Goal: Information Seeking & Learning: Check status

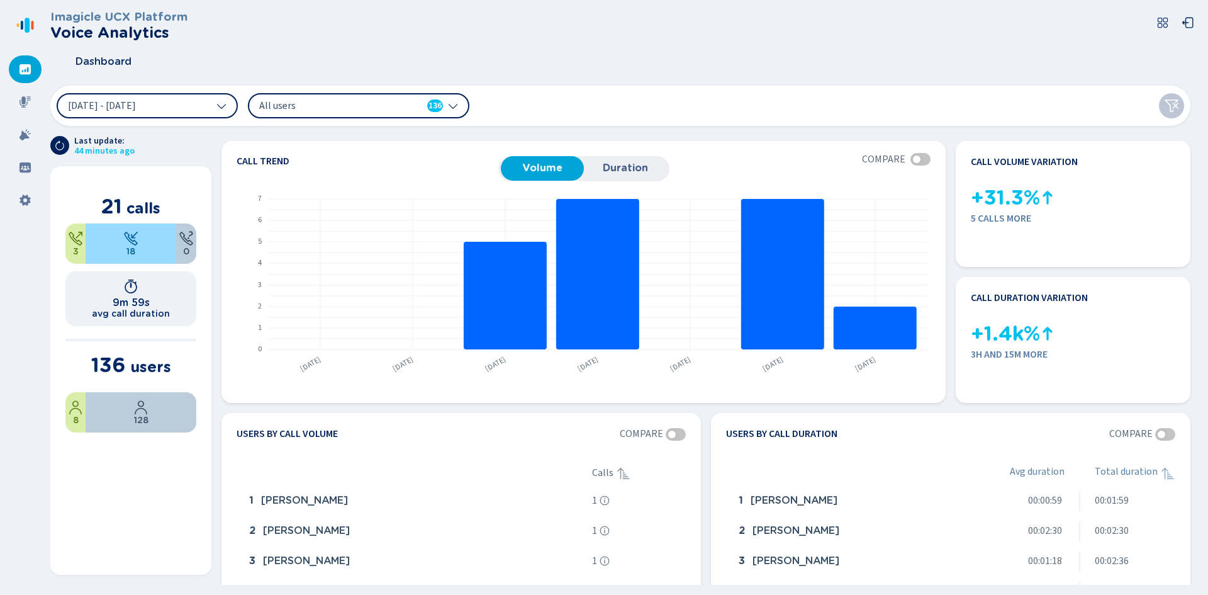
click at [369, 103] on span "All users" at bounding box center [331, 106] width 145 height 14
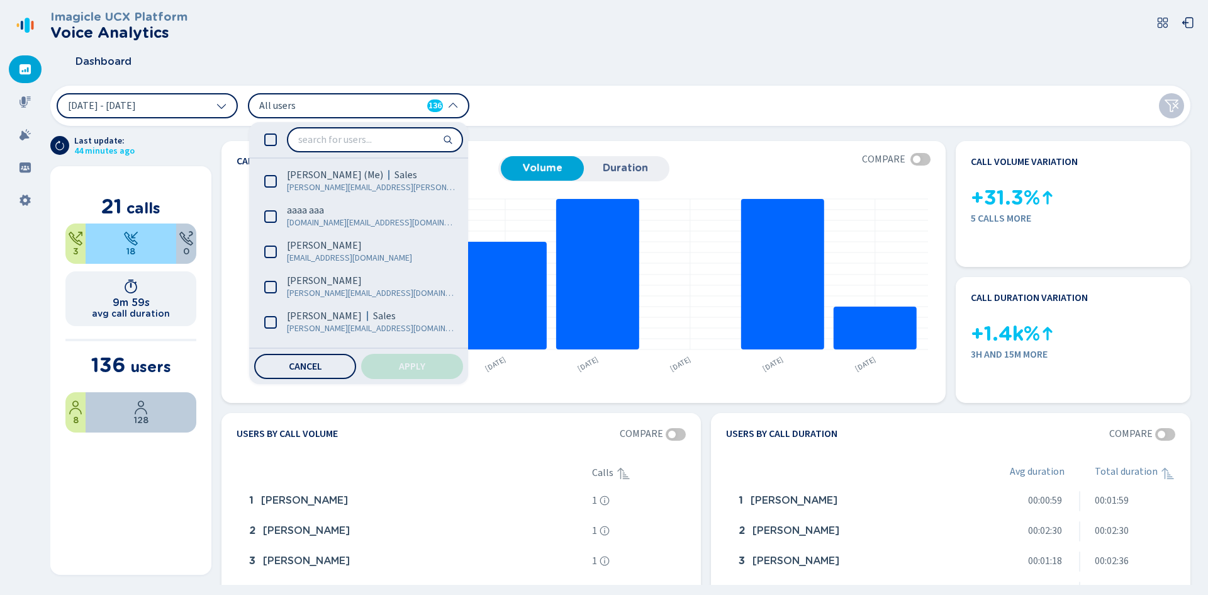
click at [369, 103] on span "All users" at bounding box center [331, 106] width 145 height 14
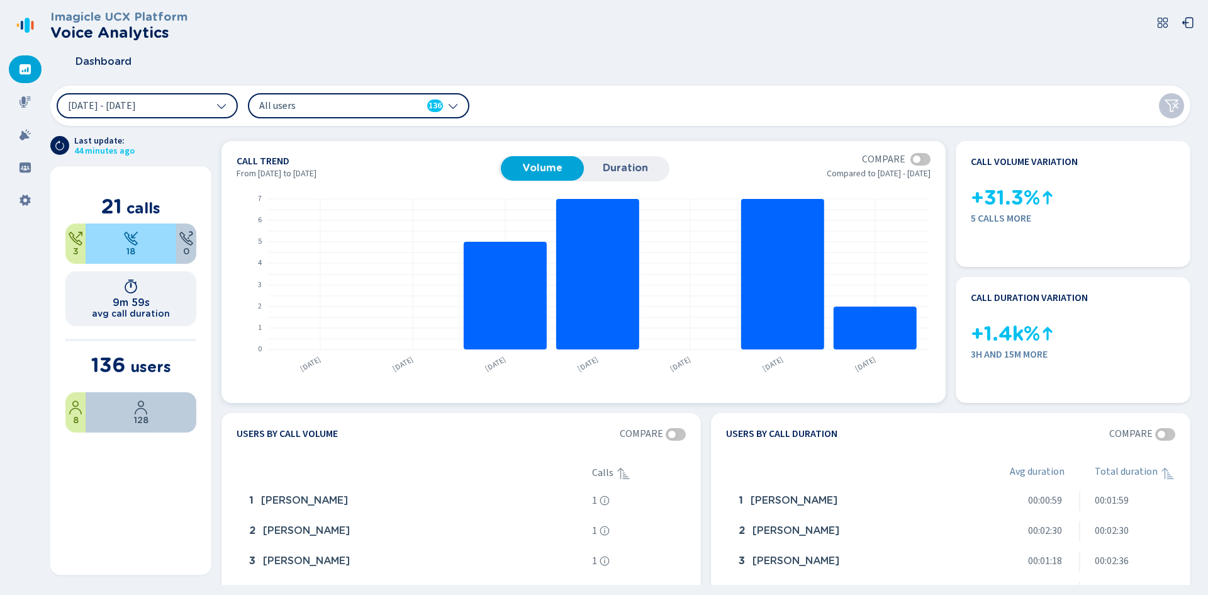
click at [642, 157] on button "Duration" at bounding box center [625, 168] width 83 height 24
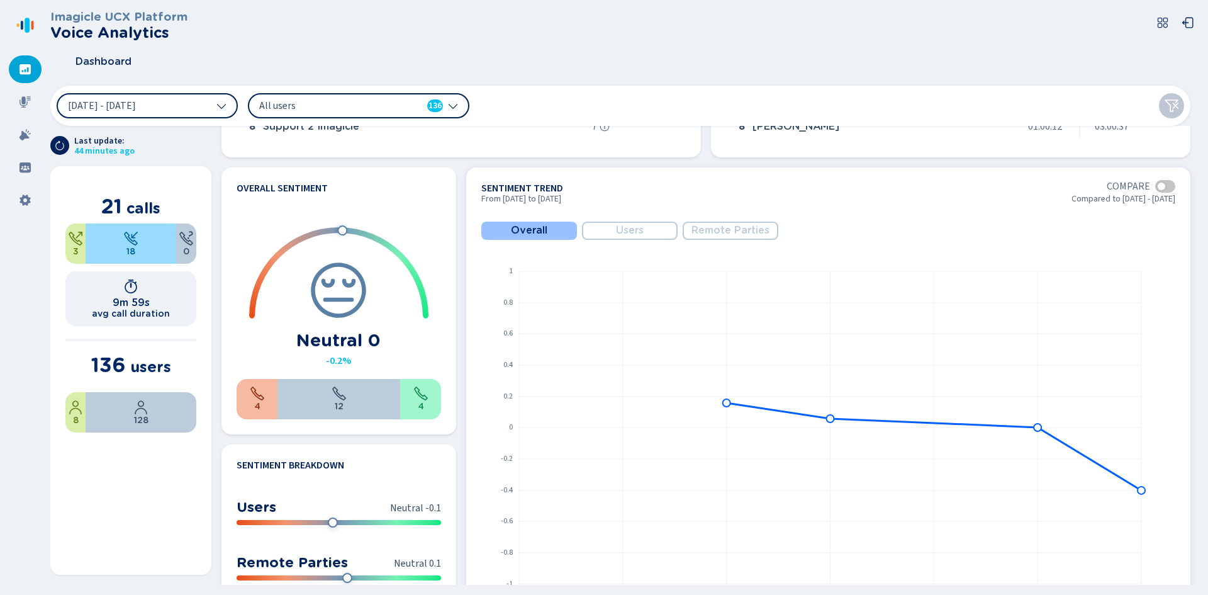
scroll to position [566, 0]
click at [626, 234] on span "Users" at bounding box center [630, 231] width 28 height 11
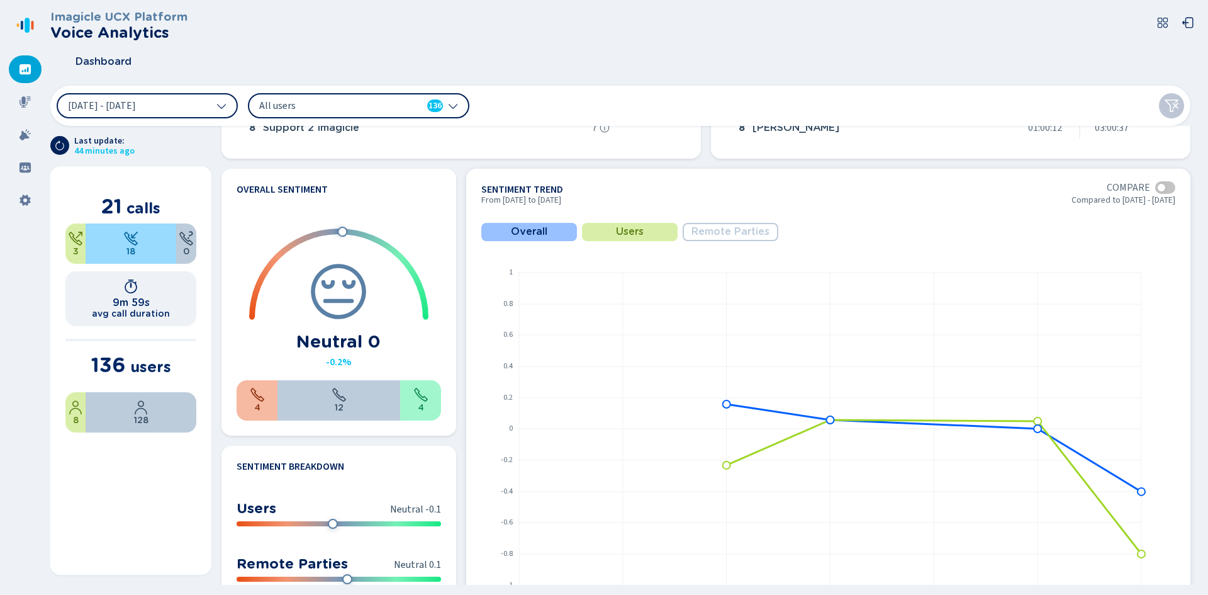
click at [735, 233] on span "Remote Parties" at bounding box center [731, 231] width 78 height 11
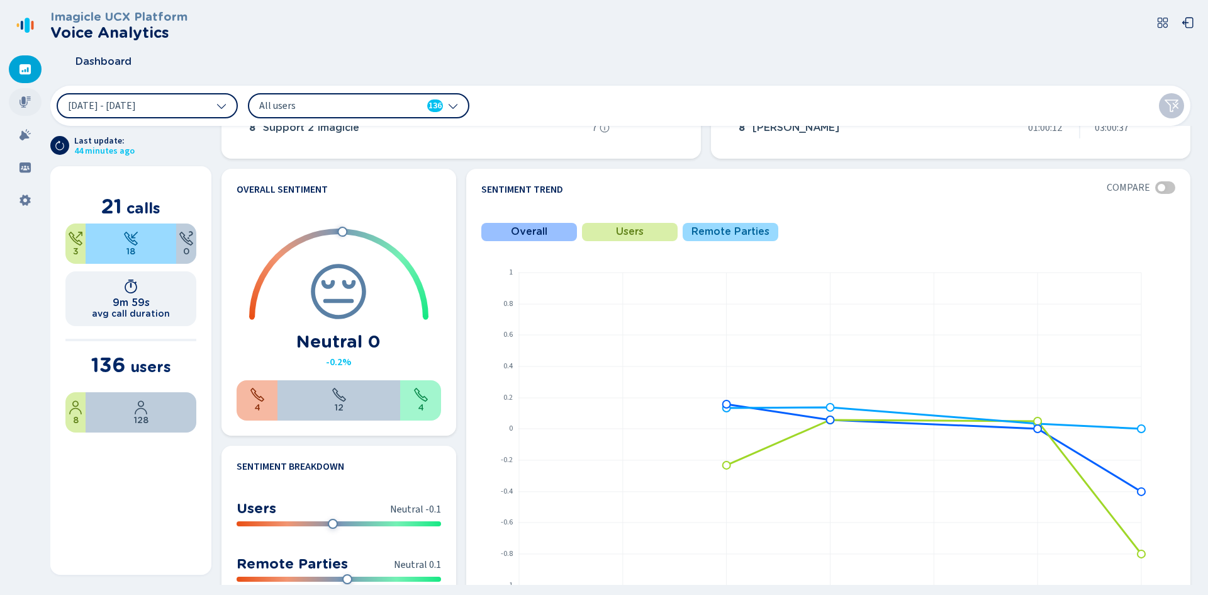
click at [30, 101] on icon at bounding box center [25, 102] width 13 height 13
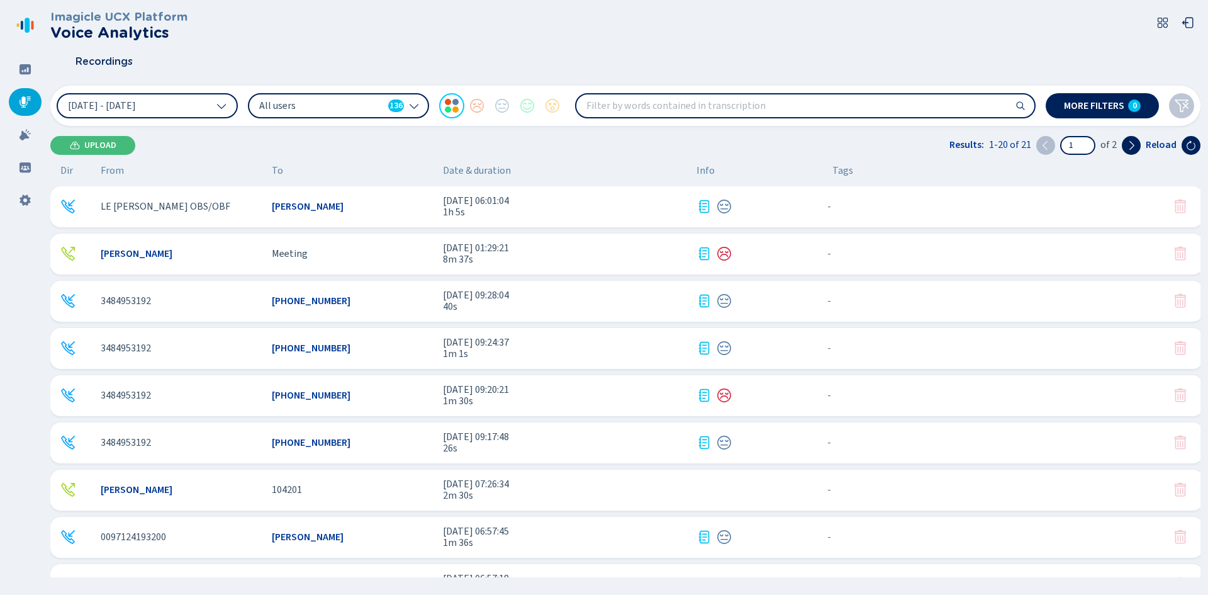
click at [351, 111] on span "All users" at bounding box center [321, 106] width 124 height 14
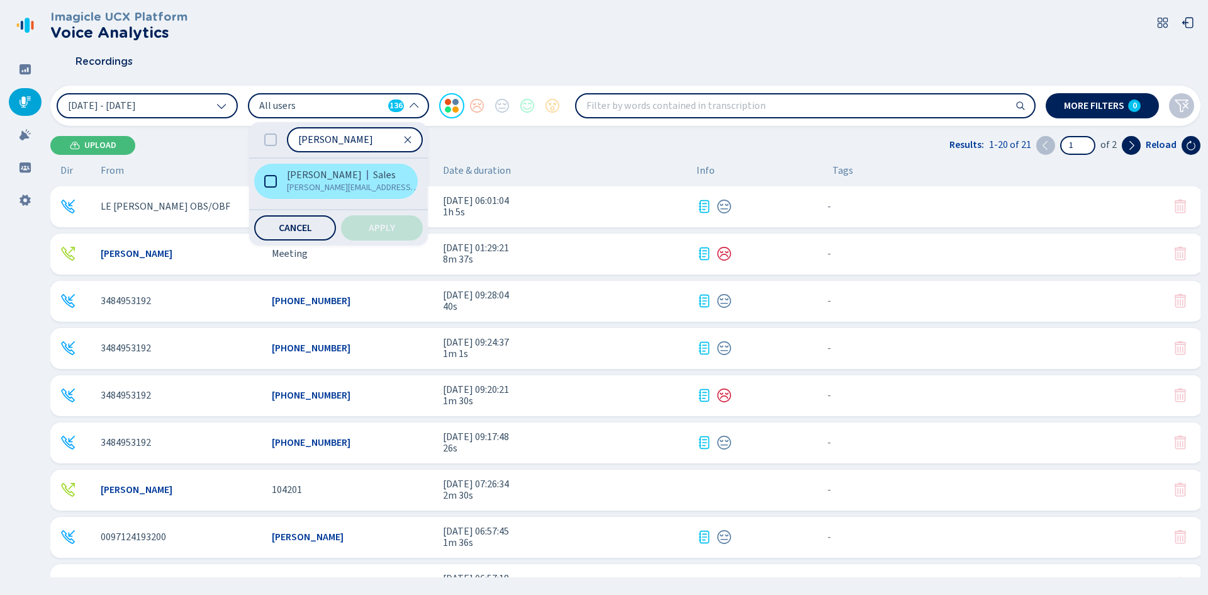
type input "[PERSON_NAME]"
click at [341, 179] on span "[PERSON_NAME]" at bounding box center [324, 175] width 75 height 13
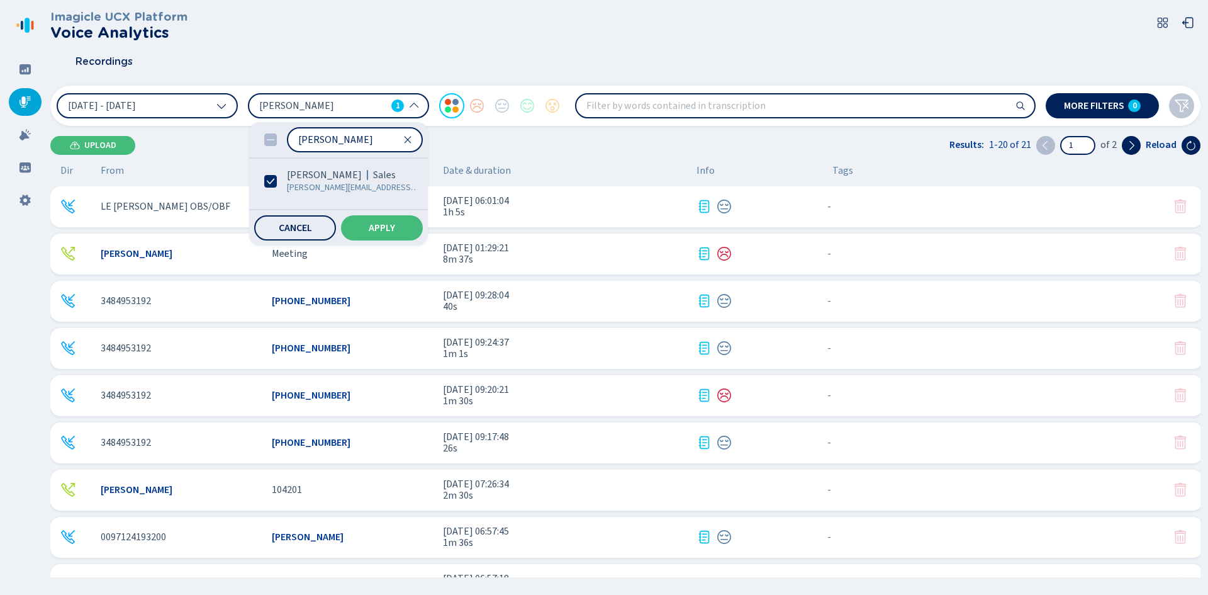
click at [388, 245] on div "Cancel Apply" at bounding box center [338, 227] width 179 height 35
click at [383, 233] on button "Apply" at bounding box center [382, 227] width 82 height 25
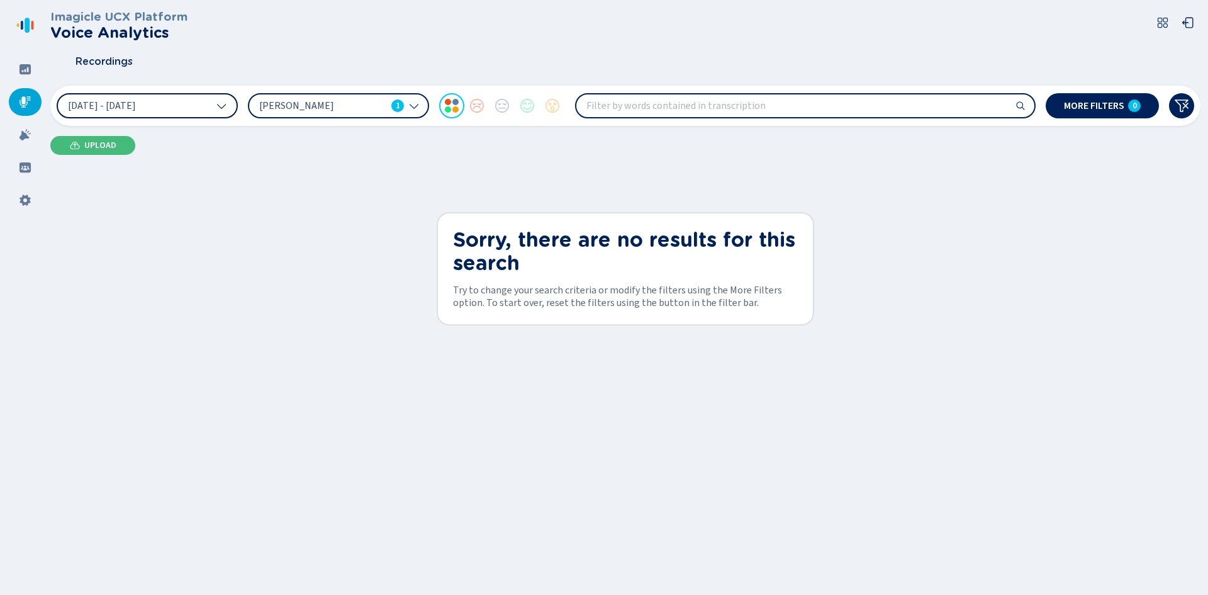
click at [194, 110] on button "[DATE] - [DATE]" at bounding box center [147, 105] width 181 height 25
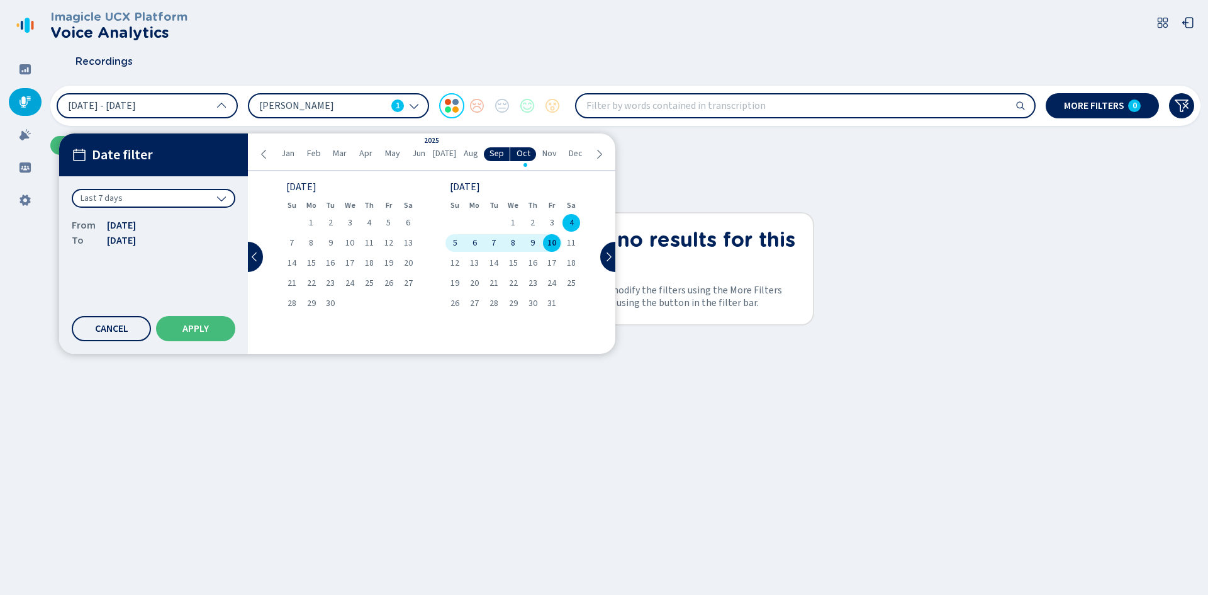
click at [267, 152] on icon at bounding box center [264, 154] width 10 height 10
click at [291, 220] on span "1" at bounding box center [291, 222] width 4 height 9
click at [602, 153] on icon at bounding box center [599, 154] width 10 height 10
click at [510, 216] on div "1" at bounding box center [513, 223] width 20 height 18
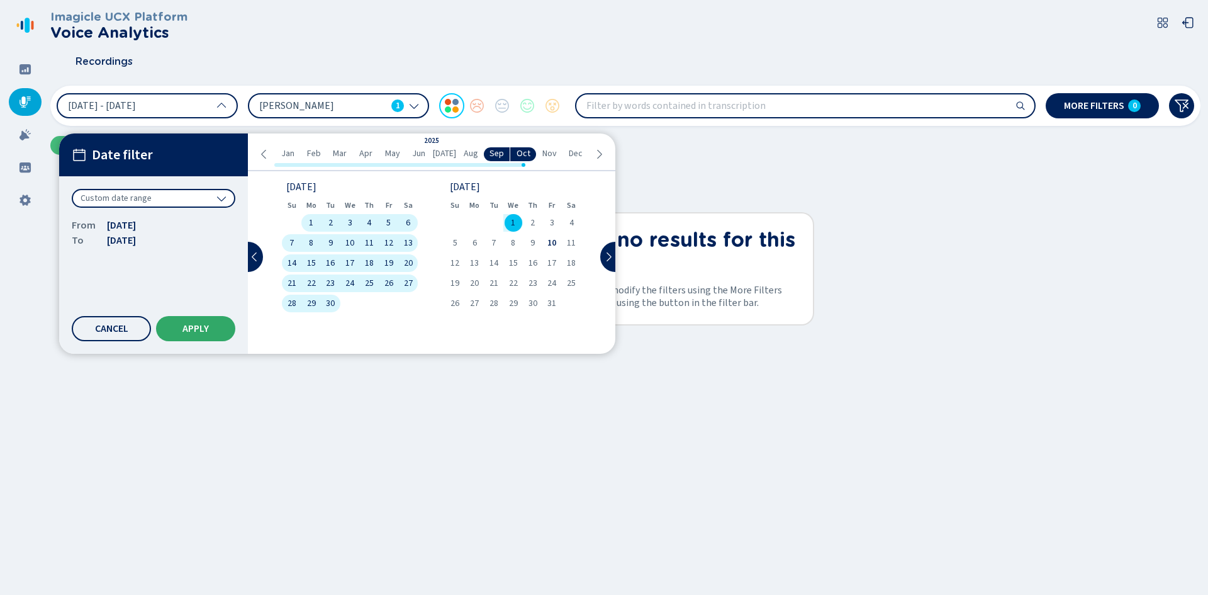
click at [214, 329] on button "Apply" at bounding box center [195, 328] width 79 height 25
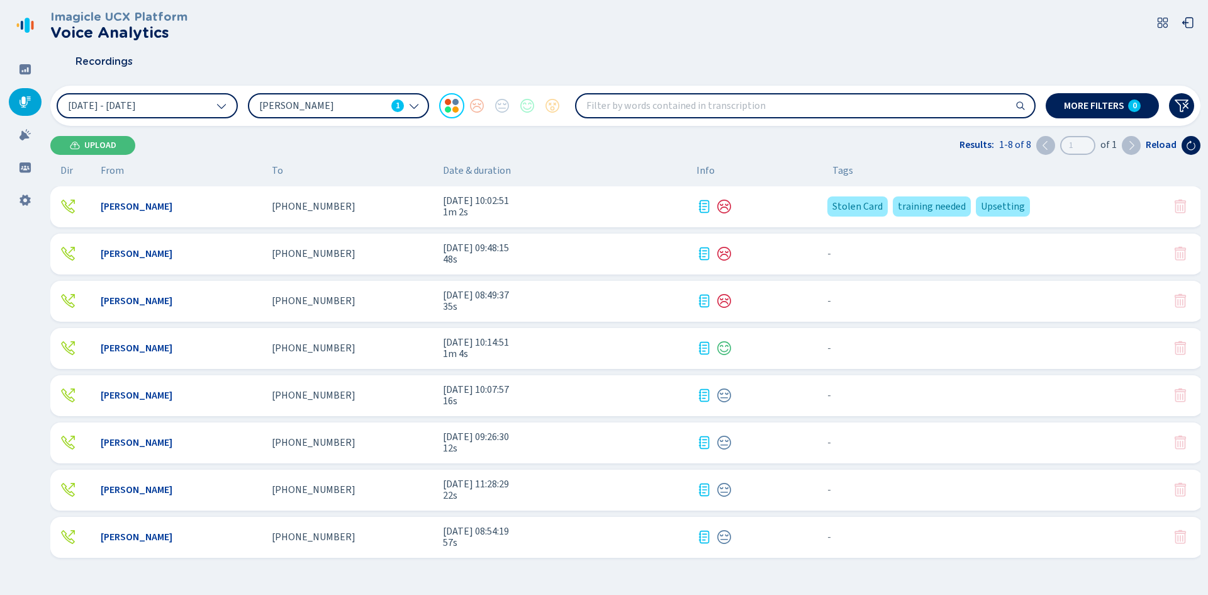
click at [709, 104] on input "search" at bounding box center [805, 105] width 458 height 23
click at [363, 213] on div "[PERSON_NAME] [PHONE_NUMBER] [DATE] 10:02:51 1m 2s Stolen Card training needed …" at bounding box center [626, 206] width 1153 height 41
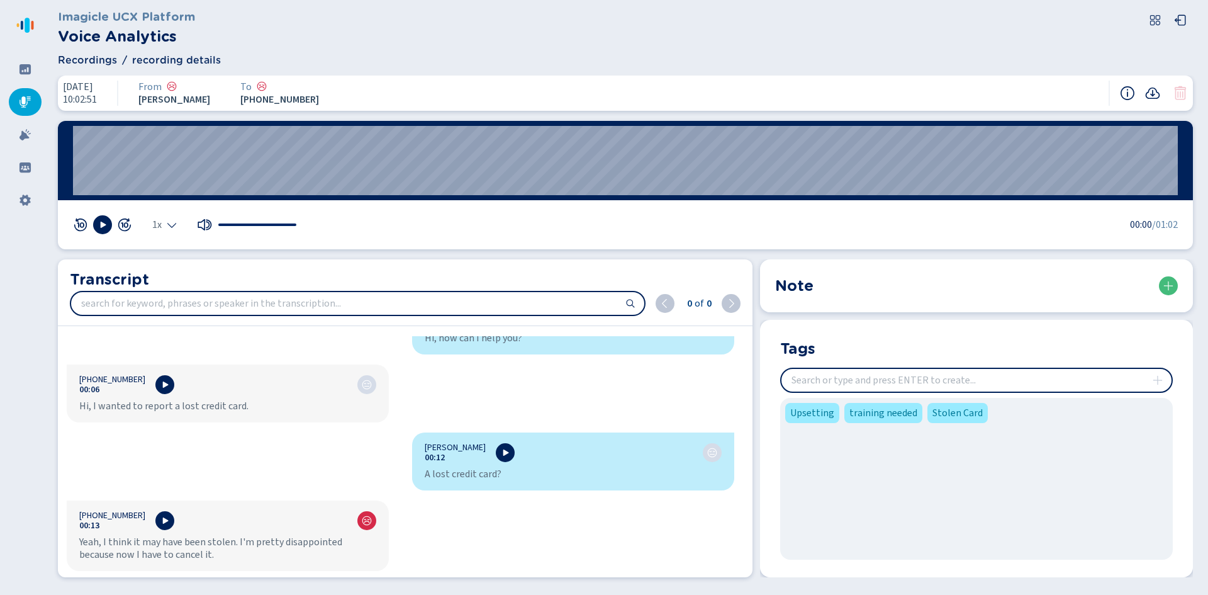
scroll to position [252, 0]
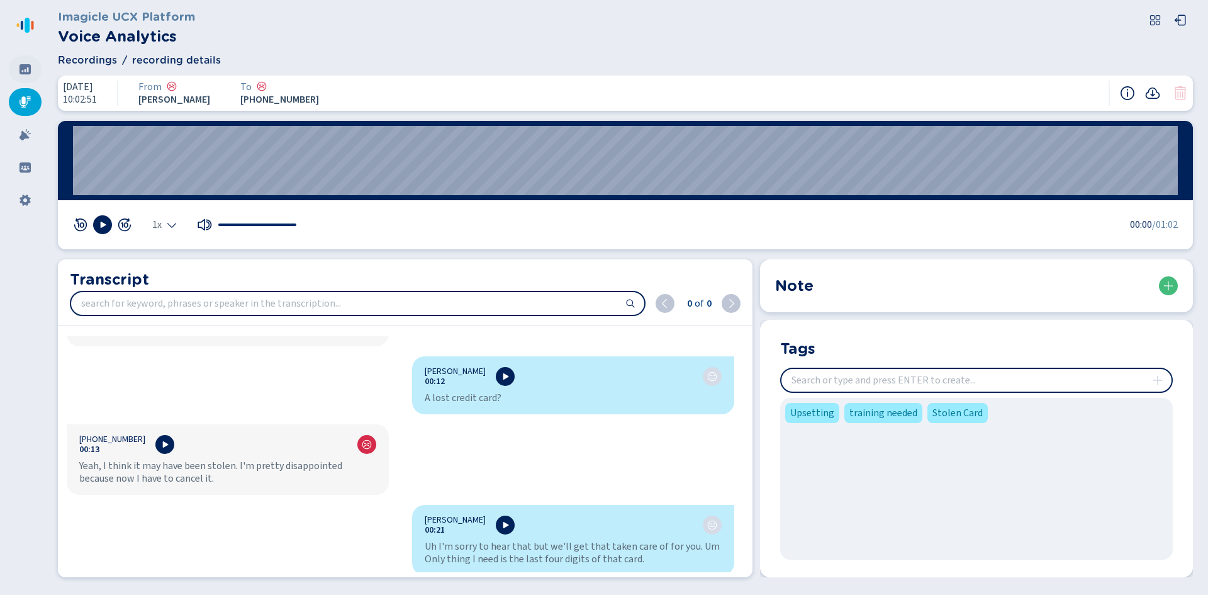
click at [19, 67] on div at bounding box center [25, 69] width 33 height 28
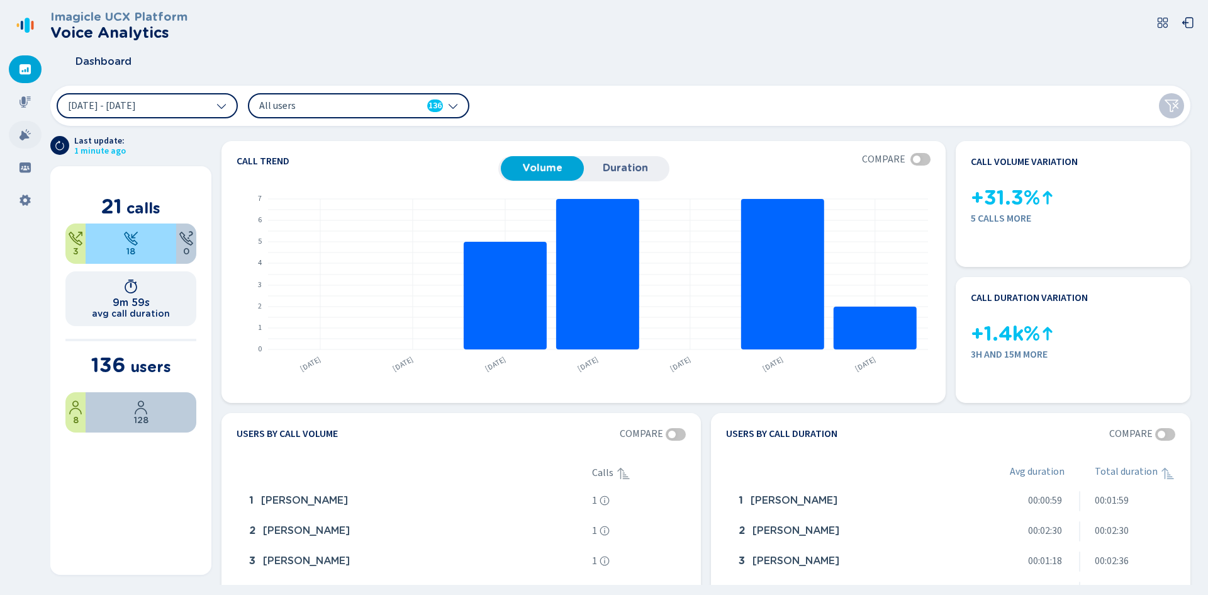
click at [20, 128] on div at bounding box center [25, 135] width 33 height 28
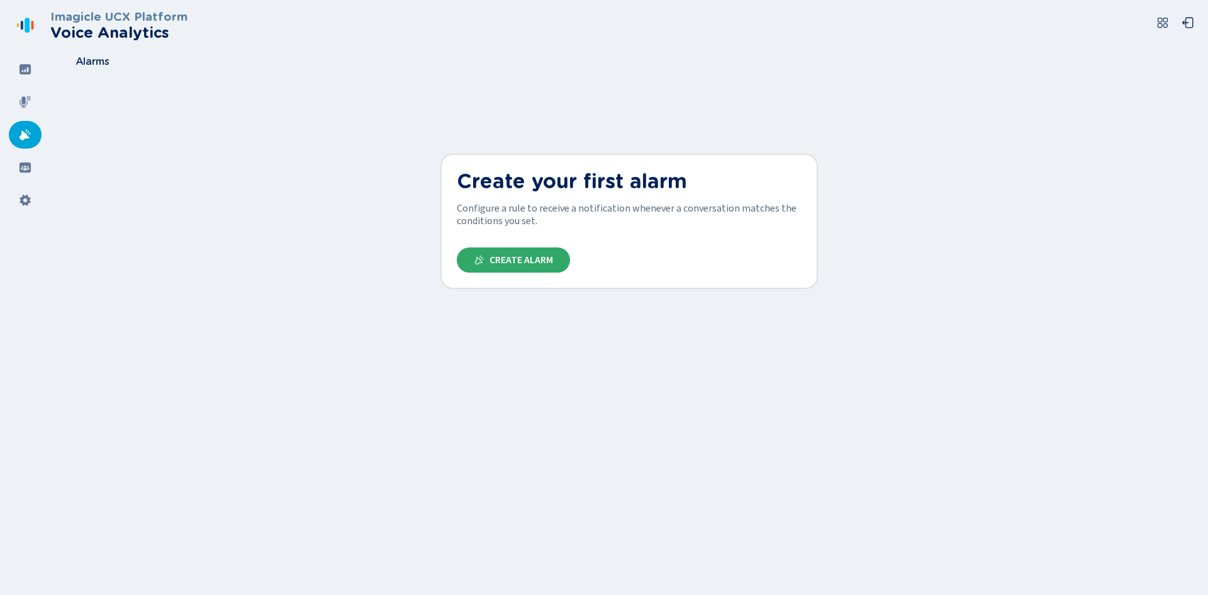
click at [524, 259] on span "Create Alarm" at bounding box center [522, 260] width 64 height 10
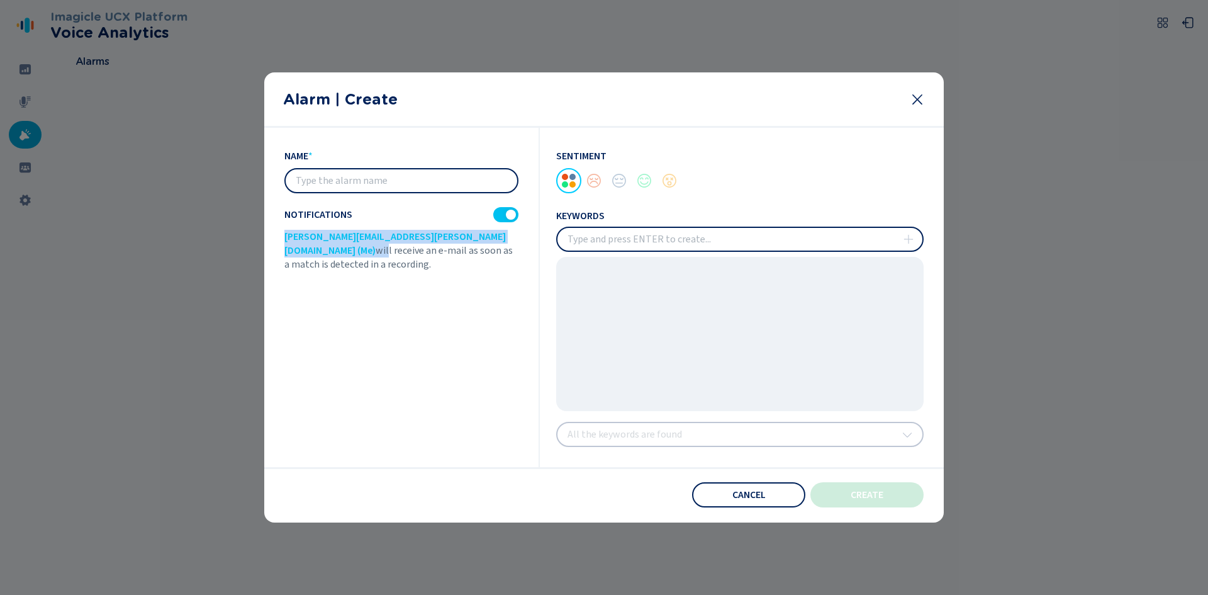
drag, startPoint x: 446, startPoint y: 236, endPoint x: 283, endPoint y: 235, distance: 163.0
click at [283, 235] on section "name * Notifications [PERSON_NAME][EMAIL_ADDRESS][PERSON_NAME][DOMAIN_NAME] (Me…" at bounding box center [604, 325] width 680 height 395
click at [918, 98] on icon at bounding box center [917, 99] width 15 height 15
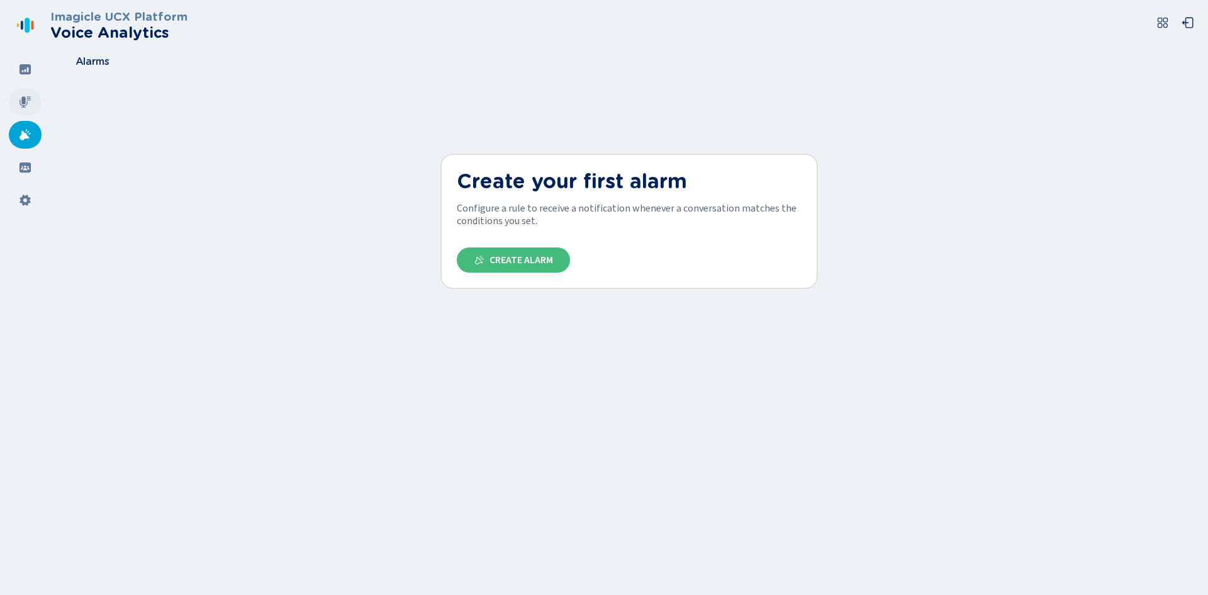
click at [28, 104] on icon at bounding box center [25, 102] width 13 height 13
